Goal: Navigation & Orientation: Find specific page/section

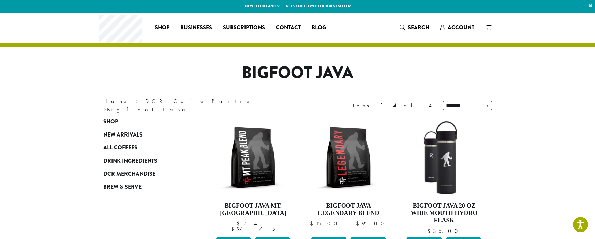
click at [151, 176] on span "DCR Merchandise" at bounding box center [129, 174] width 52 height 9
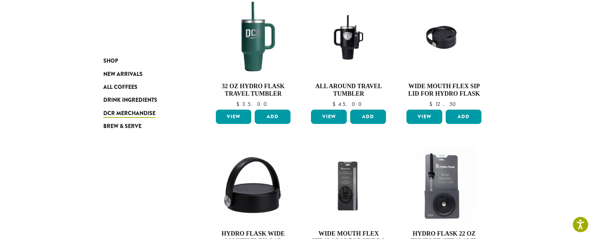
scroll to position [613, 0]
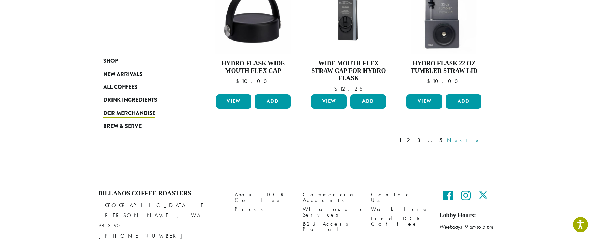
click at [471, 140] on link "Next »" at bounding box center [464, 140] width 39 height 8
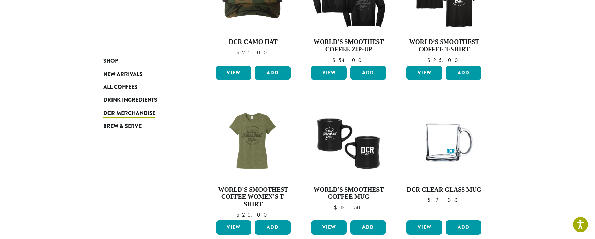
scroll to position [42, 0]
